Goal: Task Accomplishment & Management: Manage account settings

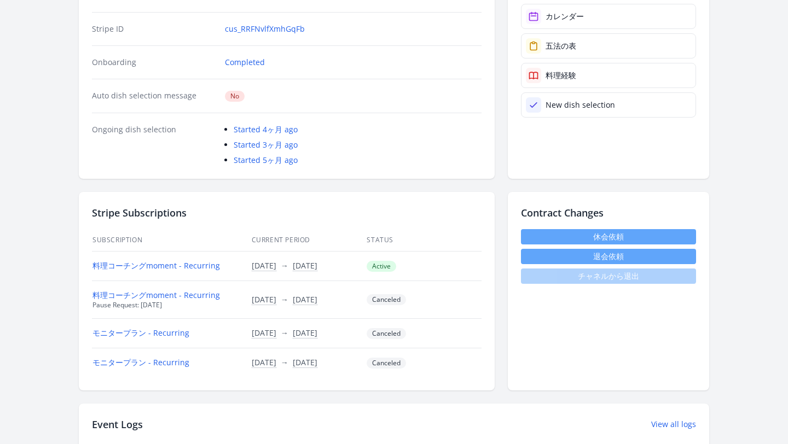
scroll to position [219, 0]
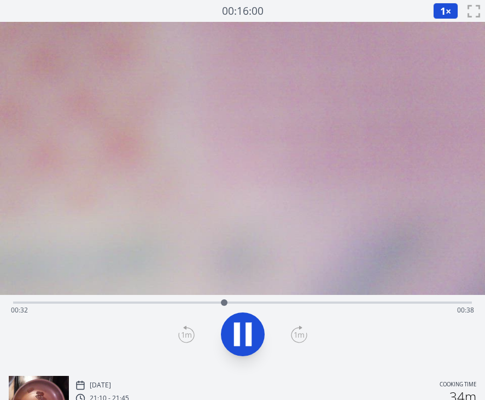
click at [284, 304] on div "Time elapsed: 00:32 Time remaining: 00:38" at bounding box center [243, 311] width 464 height 18
click at [357, 302] on div "Time elapsed: 00:42 Time remaining: 00:28" at bounding box center [243, 311] width 464 height 18
click at [408, 302] on div "Time elapsed: 00:54 Time remaining: 00:16" at bounding box center [243, 311] width 464 height 18
click at [253, 331] on icon at bounding box center [243, 334] width 31 height 31
click at [236, 338] on icon at bounding box center [237, 335] width 6 height 24
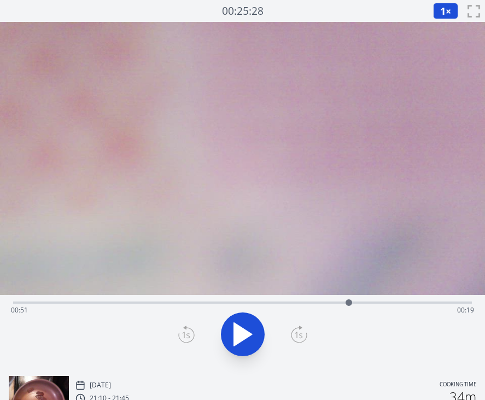
drag, startPoint x: 435, startPoint y: 304, endPoint x: 291, endPoint y: 310, distance: 143.5
click at [341, 310] on div at bounding box center [349, 302] width 16 height 16
drag, startPoint x: 293, startPoint y: 303, endPoint x: 325, endPoint y: 314, distance: 33.6
click at [325, 304] on div "Time elapsed: 00:47 Time remaining: 00:23" at bounding box center [242, 303] width 459 height 2
click at [239, 337] on icon at bounding box center [237, 335] width 6 height 24
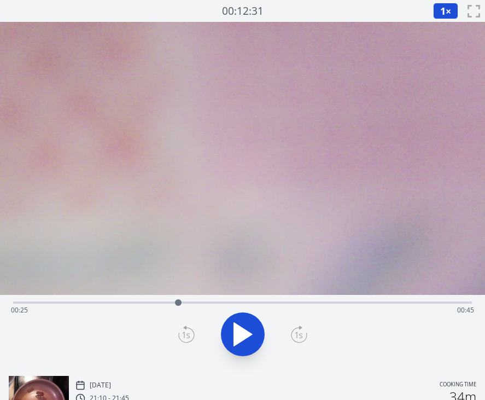
drag, startPoint x: 335, startPoint y: 304, endPoint x: 178, endPoint y: 310, distance: 156.7
click at [178, 310] on div at bounding box center [178, 302] width 16 height 16
drag, startPoint x: 178, startPoint y: 310, endPoint x: 206, endPoint y: 324, distance: 30.6
click at [206, 324] on div "Time elapsed: 00:27 Time remaining: 00:42" at bounding box center [242, 331] width 485 height 72
drag, startPoint x: 205, startPoint y: 303, endPoint x: 294, endPoint y: 308, distance: 89.4
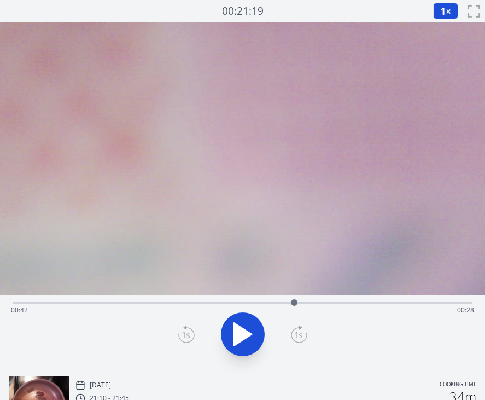
click at [294, 308] on div at bounding box center [294, 302] width 16 height 16
drag, startPoint x: 295, startPoint y: 303, endPoint x: 221, endPoint y: 311, distance: 74.3
click at [221, 304] on div "Time elapsed: 00:31 Time remaining: 00:39" at bounding box center [242, 303] width 459 height 2
drag, startPoint x: 220, startPoint y: 302, endPoint x: 177, endPoint y: 307, distance: 43.0
click at [177, 308] on div at bounding box center [177, 302] width 16 height 16
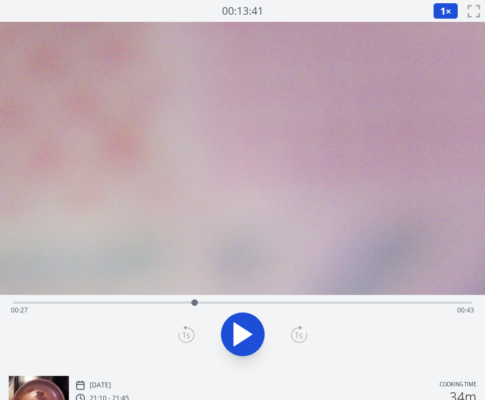
drag, startPoint x: 178, startPoint y: 305, endPoint x: 197, endPoint y: 306, distance: 19.2
click at [197, 306] on div at bounding box center [195, 302] width 16 height 16
drag, startPoint x: 198, startPoint y: 304, endPoint x: 275, endPoint y: 315, distance: 77.5
click at [275, 304] on div "Time elapsed: 00:39 Time remaining: 00:31" at bounding box center [242, 303] width 459 height 2
click at [235, 331] on icon at bounding box center [237, 335] width 6 height 24
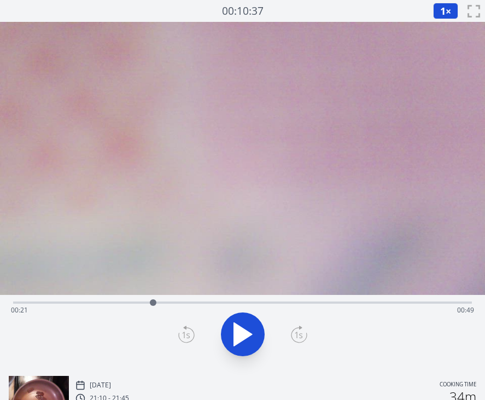
drag, startPoint x: 284, startPoint y: 303, endPoint x: 143, endPoint y: 301, distance: 140.7
click at [150, 301] on div at bounding box center [153, 302] width 7 height 7
click at [242, 314] on button at bounding box center [243, 335] width 44 height 44
click at [243, 314] on button at bounding box center [243, 335] width 44 height 44
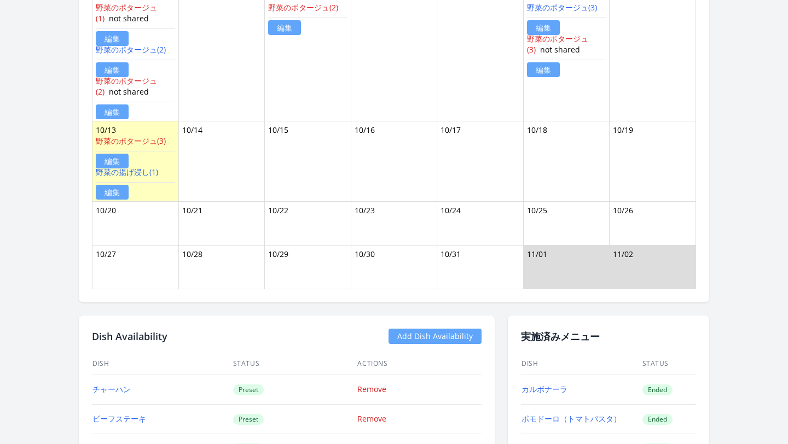
scroll to position [1386, 0]
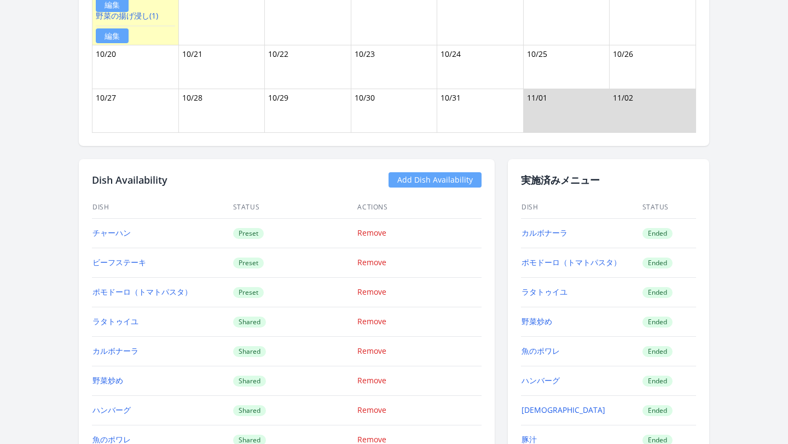
click at [408, 182] on link "Add Dish Availability" at bounding box center [435, 179] width 93 height 15
click at [413, 179] on link "Add Dish Availability" at bounding box center [435, 179] width 93 height 15
click at [402, 175] on link "Add Dish Availability" at bounding box center [435, 179] width 93 height 15
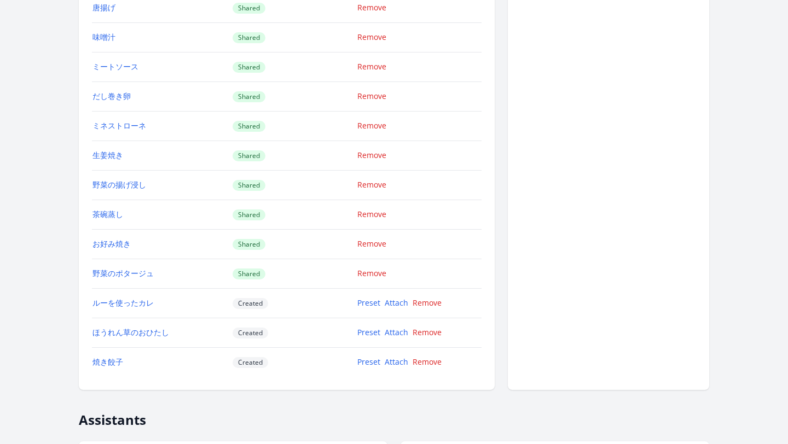
scroll to position [2235, 0]
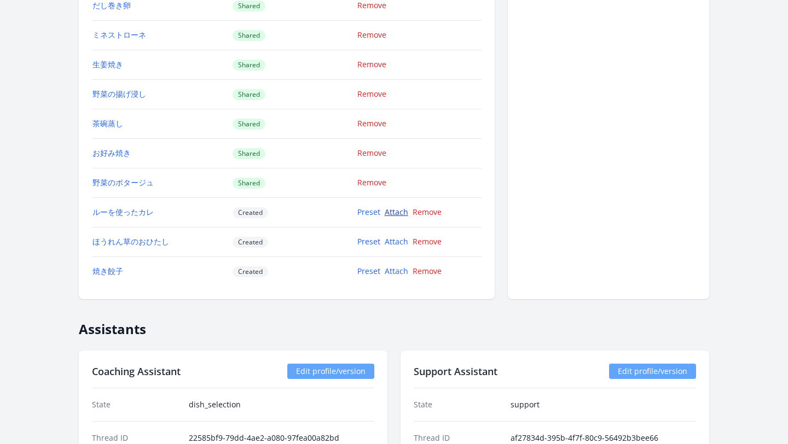
click at [402, 212] on link "Attach" at bounding box center [397, 212] width 24 height 10
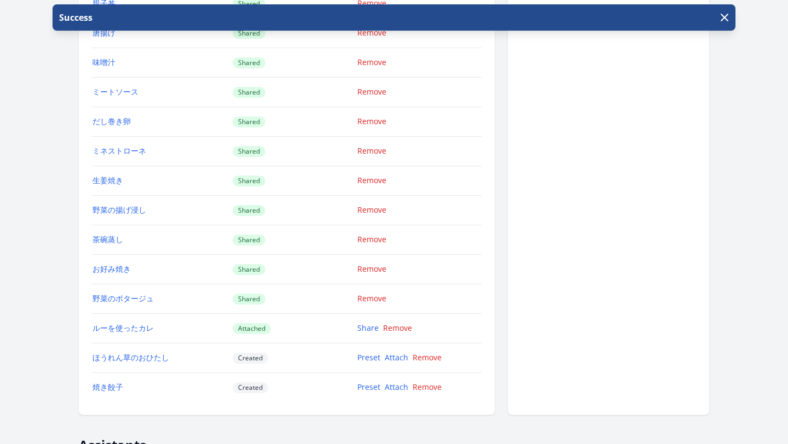
scroll to position [2260, 0]
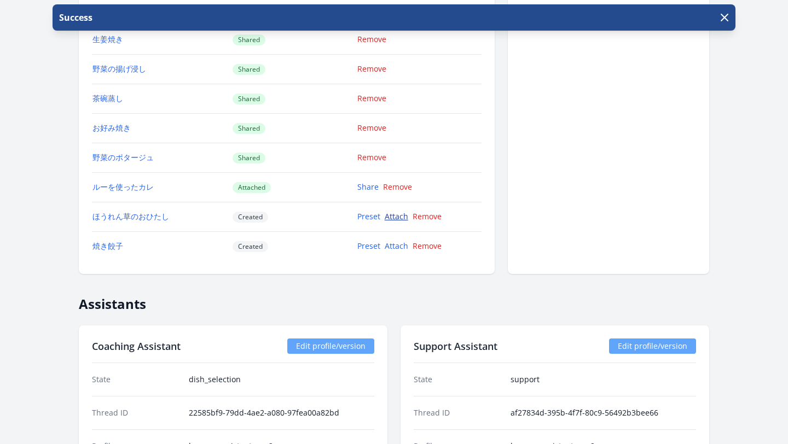
click at [402, 216] on link "Attach" at bounding box center [397, 216] width 24 height 10
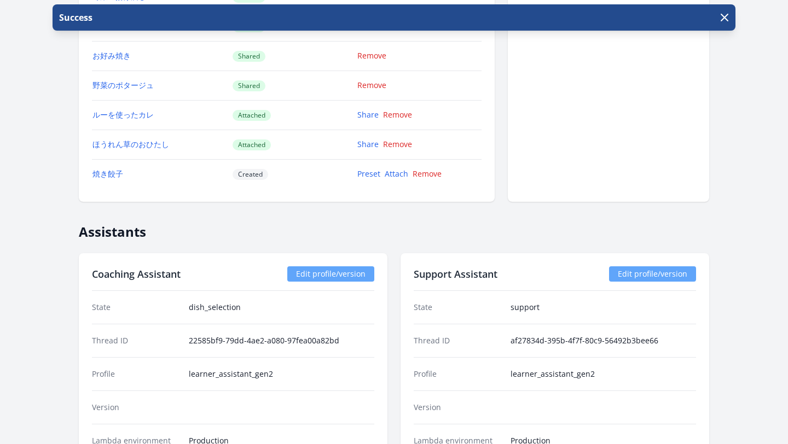
scroll to position [2337, 0]
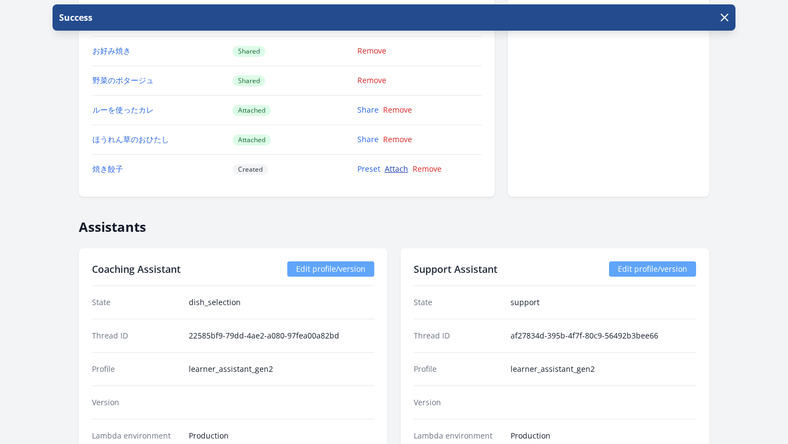
click at [400, 167] on link "Attach" at bounding box center [397, 169] width 24 height 10
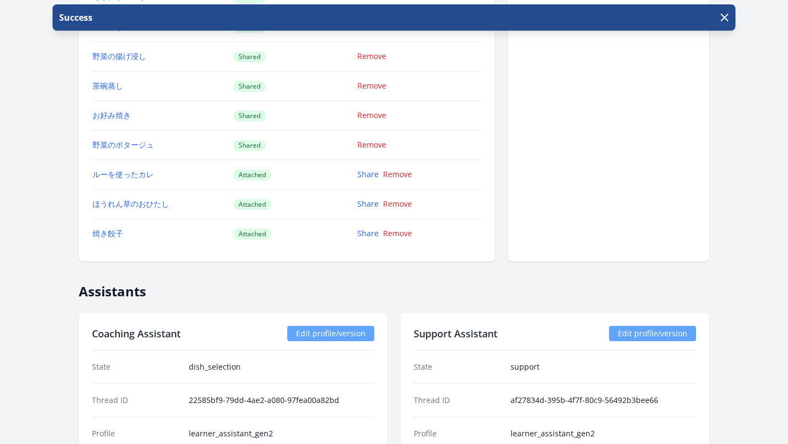
scroll to position [2206, 0]
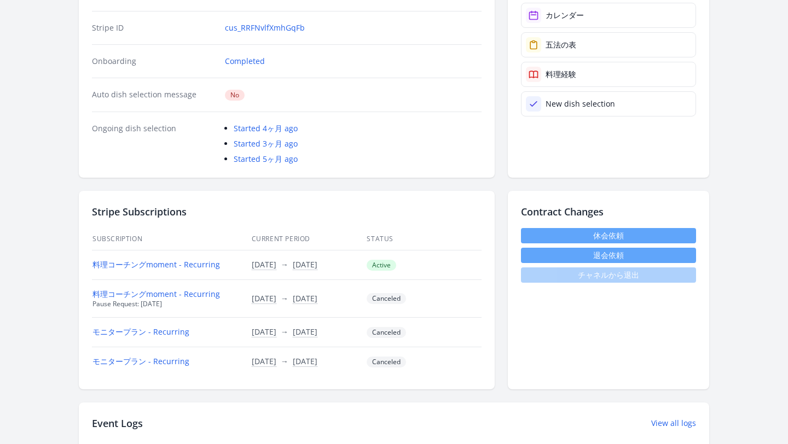
scroll to position [219, 0]
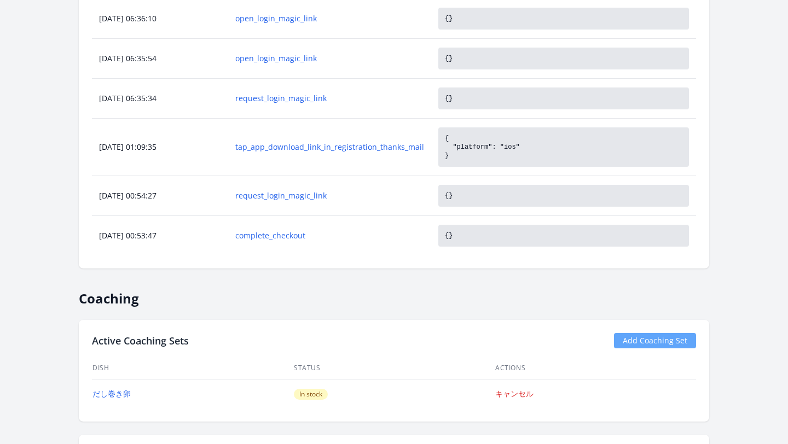
scroll to position [605, 0]
